Goal: Navigation & Orientation: Go to known website

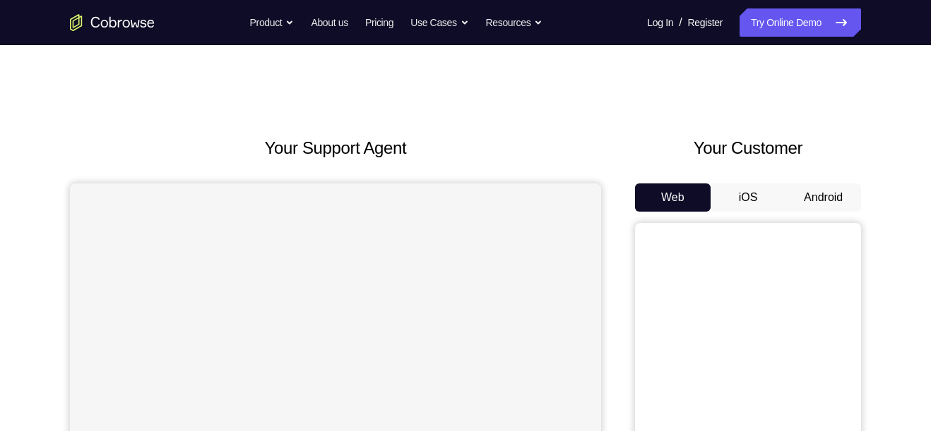
click at [833, 201] on button "Android" at bounding box center [823, 198] width 76 height 28
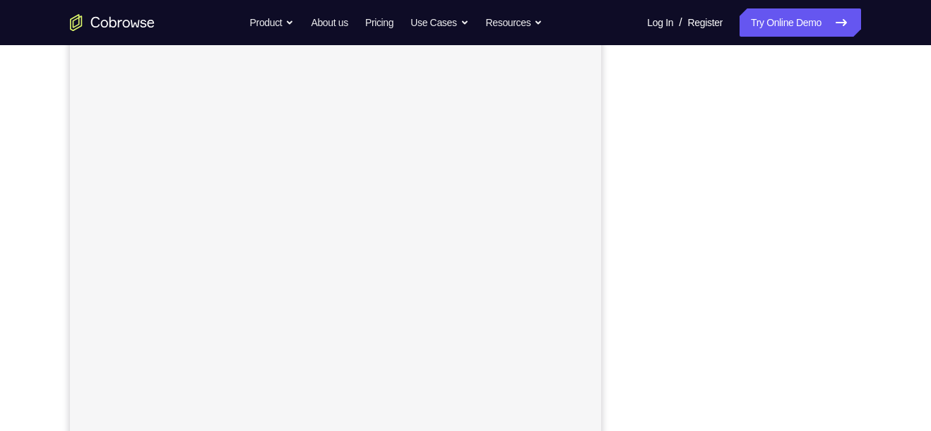
scroll to position [169, 0]
